Goal: Use online tool/utility: Use online tool/utility

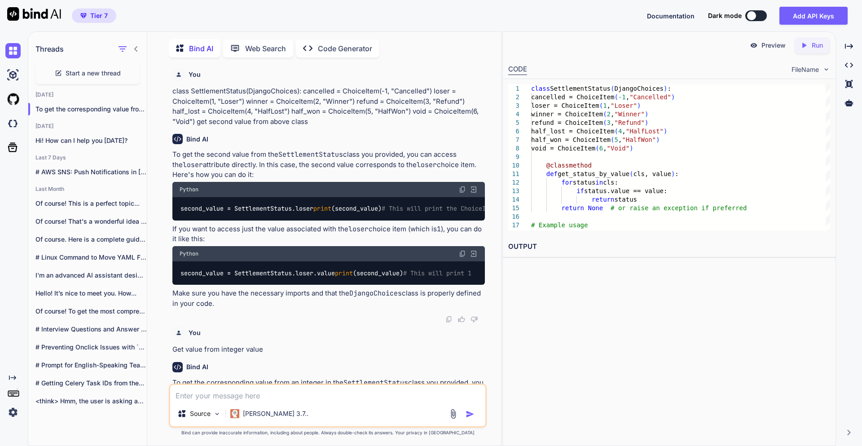
scroll to position [4, 0]
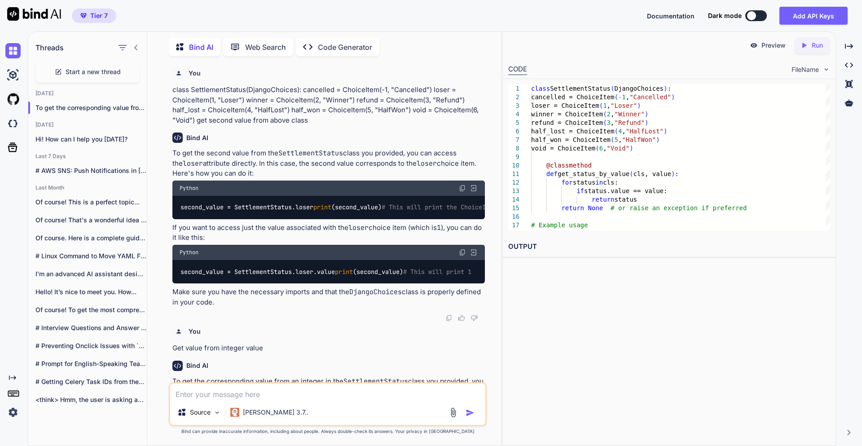
type textarea "g"
type textarea "x"
type textarea "ge"
type textarea "x"
type textarea "get"
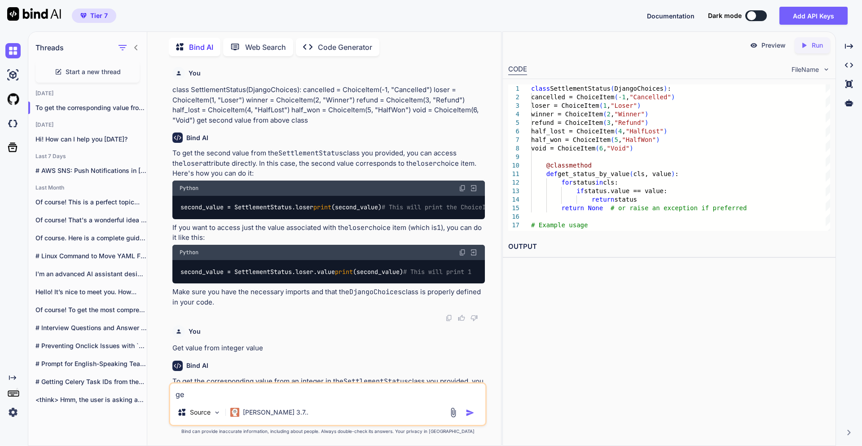
type textarea "x"
type textarea "get"
type textarea "x"
click at [249, 393] on textarea "get" at bounding box center [327, 391] width 315 height 16
type textarea "g"
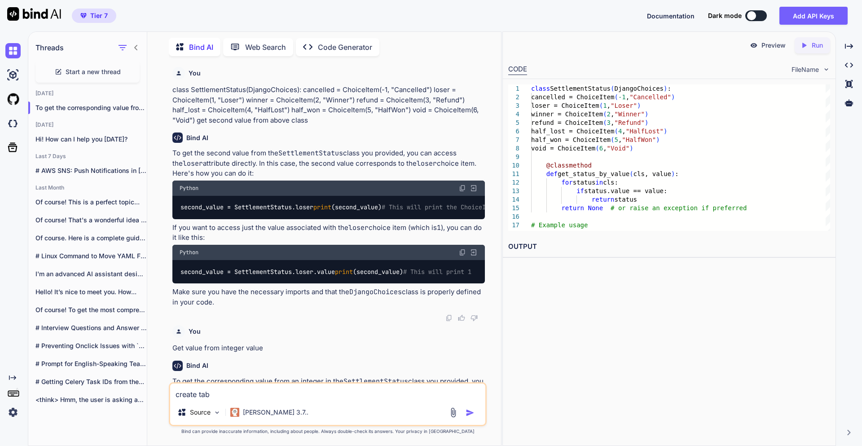
click at [245, 392] on textarea "create tab" at bounding box center [327, 391] width 315 height 16
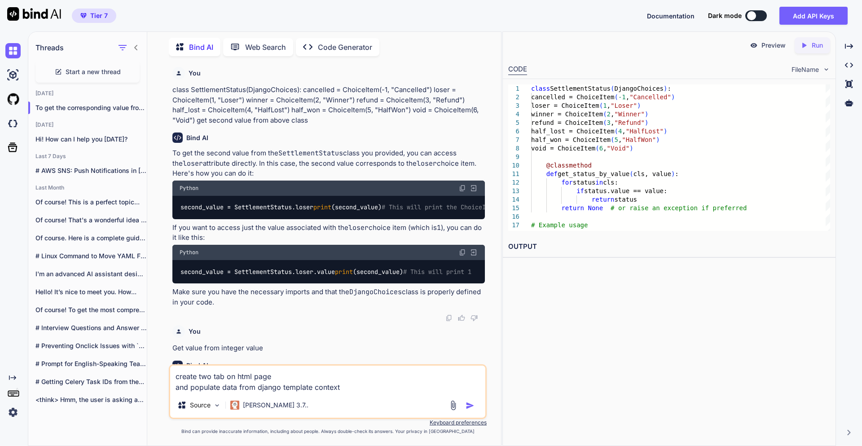
type textarea "create two tab on html page and populate data from django template context"
click at [472, 404] on img "button" at bounding box center [469, 405] width 9 height 9
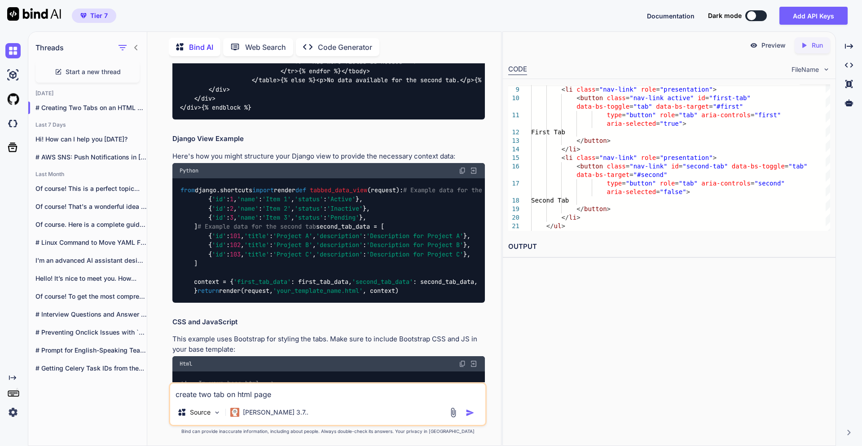
scroll to position [1179, 0]
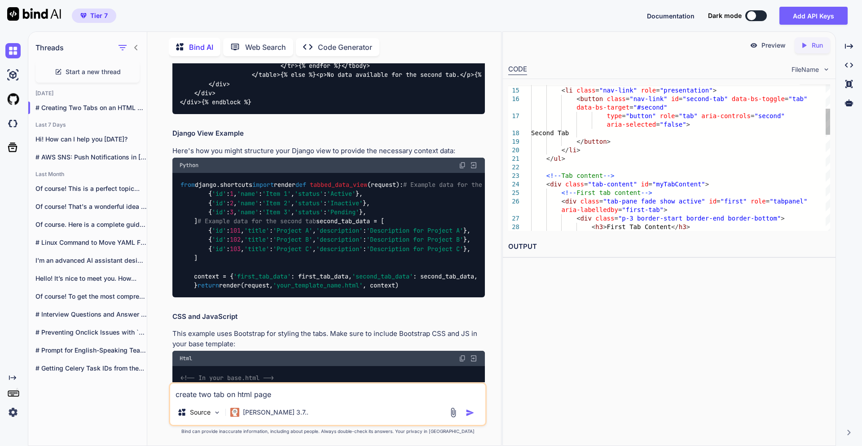
click at [825, 230] on div at bounding box center [827, 157] width 4 height 146
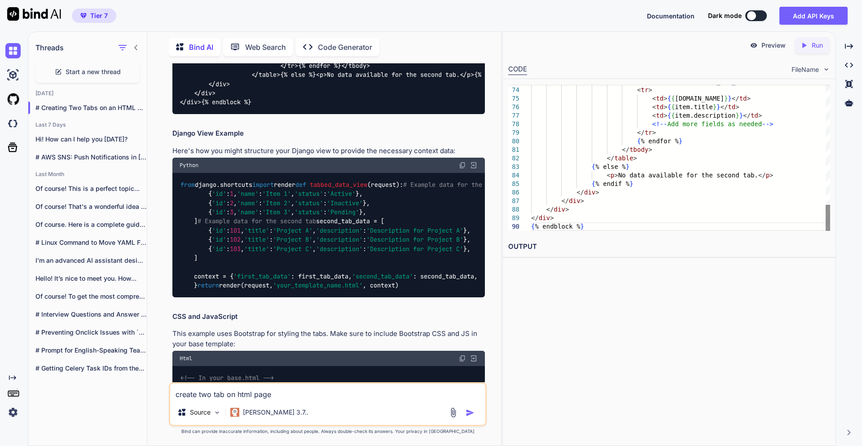
click at [827, 230] on div at bounding box center [827, 218] width 4 height 26
click at [541, 250] on h2 "OUTPUT" at bounding box center [669, 246] width 333 height 21
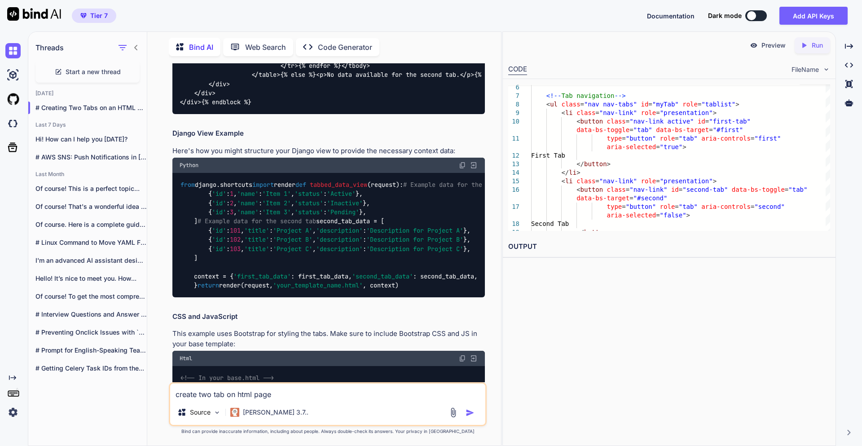
click at [230, 394] on textarea "create two tab on html page and populate data from django template context" at bounding box center [327, 391] width 315 height 16
paste textarea "{% extends "../index.html" %} {% load static %} {% load i18n %} {% block conten…"
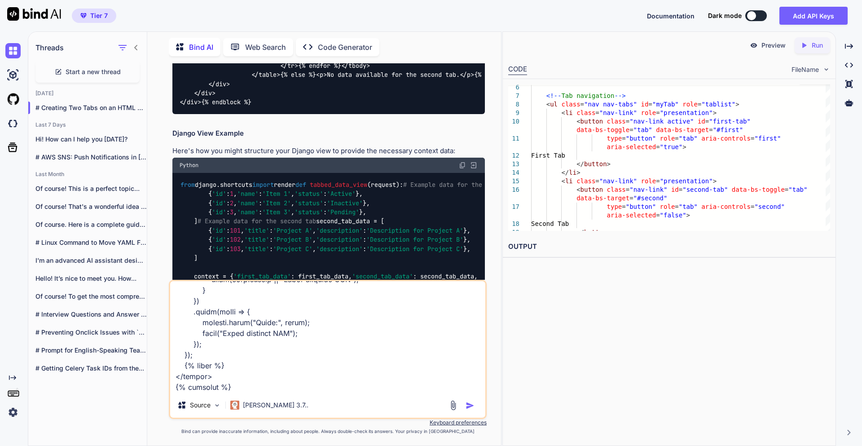
scroll to position [4213, 0]
click at [229, 379] on textarea at bounding box center [327, 336] width 315 height 111
click at [213, 391] on textarea at bounding box center [327, 336] width 315 height 111
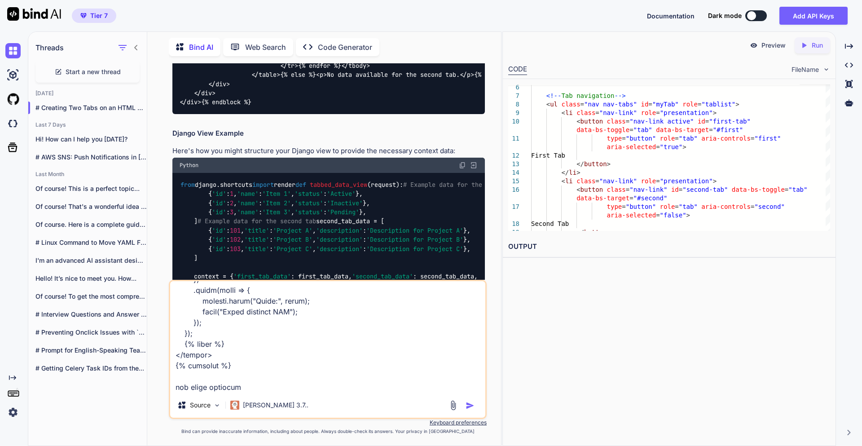
click at [291, 384] on textarea at bounding box center [327, 336] width 315 height 111
type textarea "{% extends "../index.html" %} {% load static %} {% load i18n %} {% block conten…"
click at [470, 401] on img "button" at bounding box center [469, 405] width 9 height 9
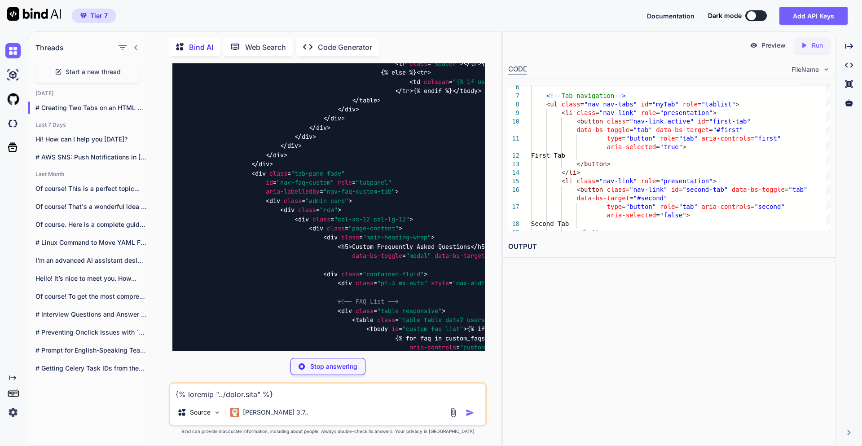
scroll to position [3821, 0]
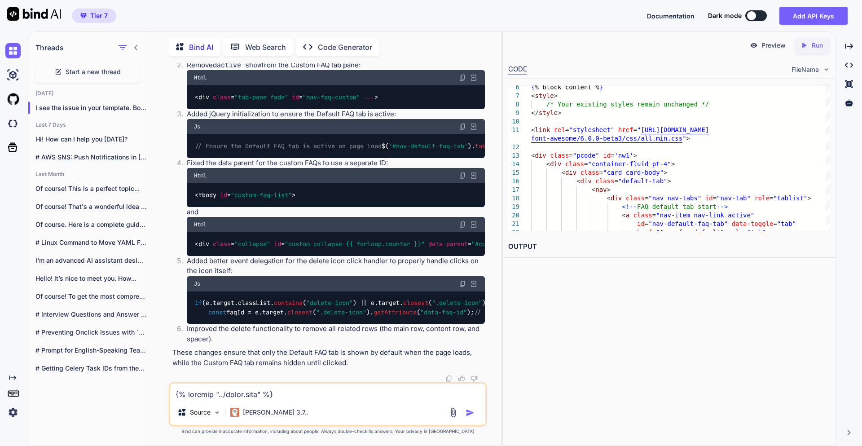
scroll to position [6214, 0]
drag, startPoint x: 194, startPoint y: 268, endPoint x: 337, endPoint y: 267, distance: 142.3
click at [337, 158] on div "// Ensure the Default FAQ tab is active on page load $( '#nav-default-faq-tab' …" at bounding box center [336, 145] width 298 height 23
copy code "$( '#nav-default-faq-tab' ). tab ( 'show' );"
